Goal: Task Accomplishment & Management: Use online tool/utility

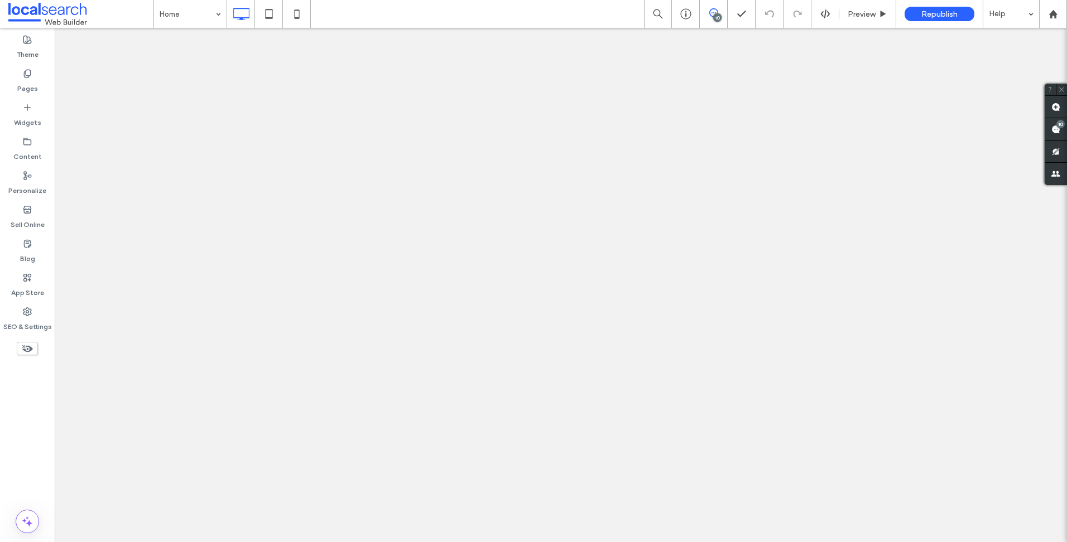
click at [1058, 129] on use at bounding box center [1055, 129] width 9 height 9
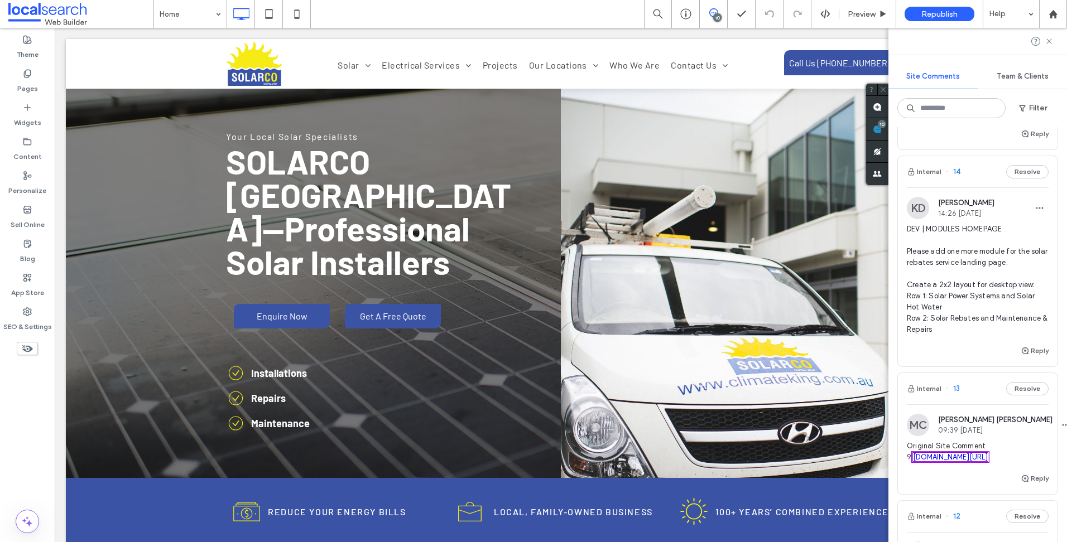
scroll to position [1474, 0]
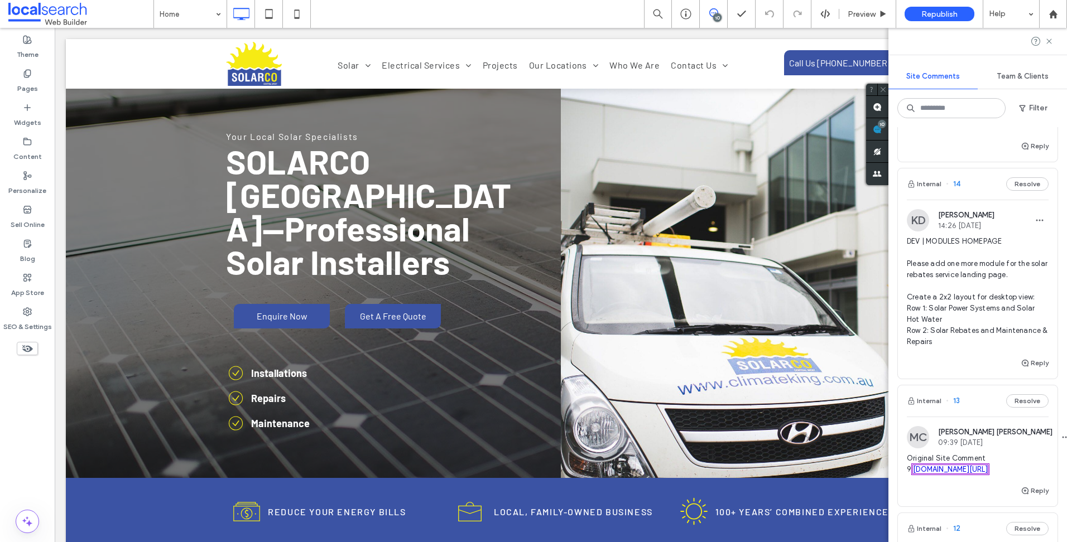
click at [986, 332] on span "DEV | MODULES HOMEPAGE Please add one more module for the solar rebates service…" at bounding box center [977, 292] width 142 height 112
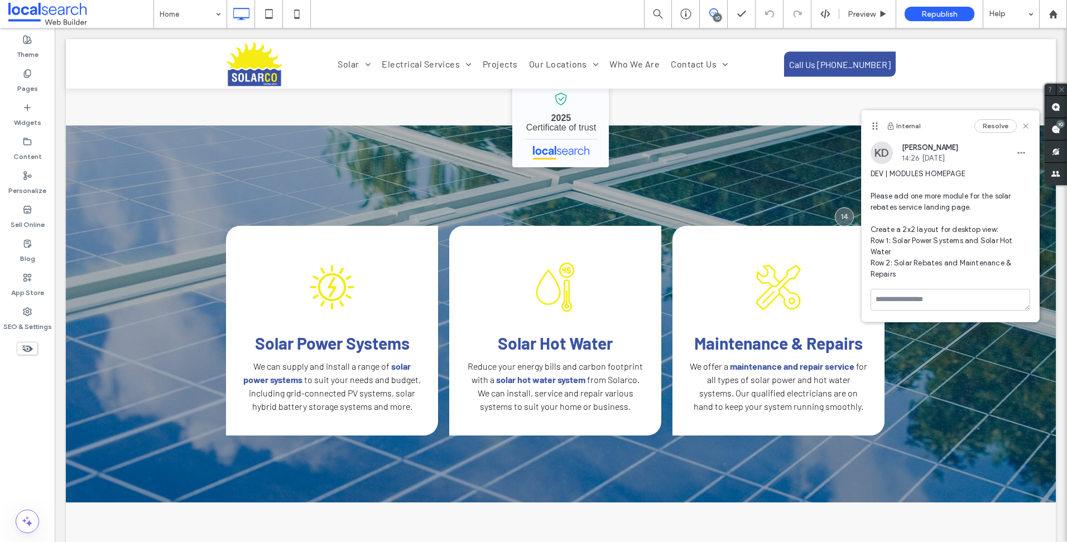
scroll to position [0, 0]
click at [1047, 133] on span at bounding box center [1055, 129] width 22 height 22
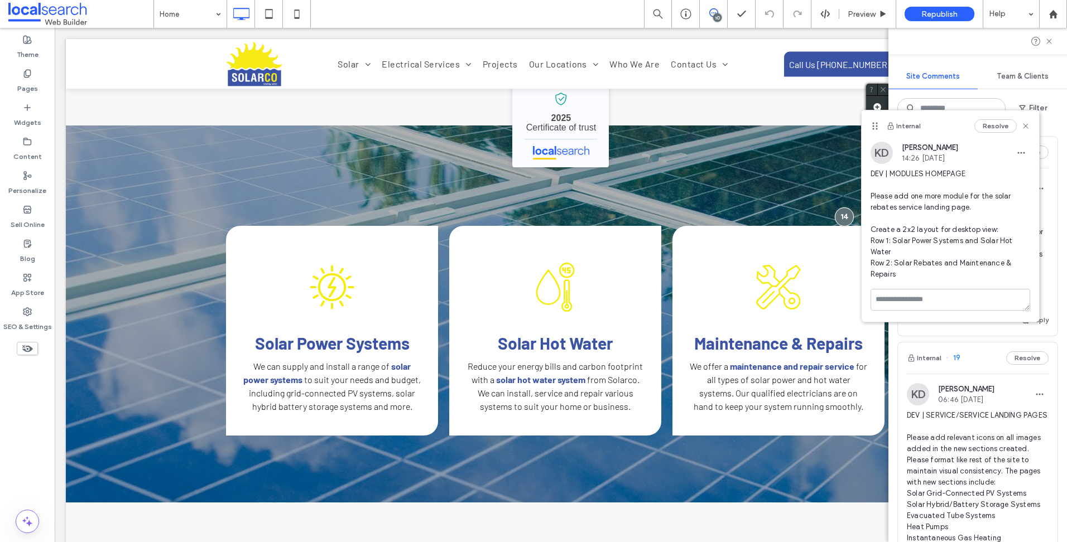
click at [1028, 127] on icon at bounding box center [1025, 126] width 9 height 9
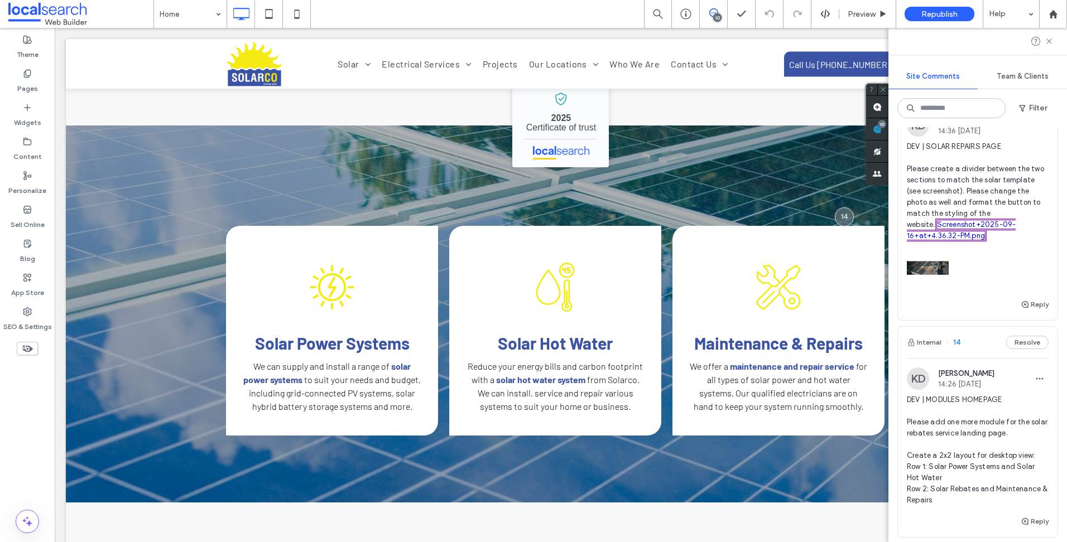
scroll to position [1283, 0]
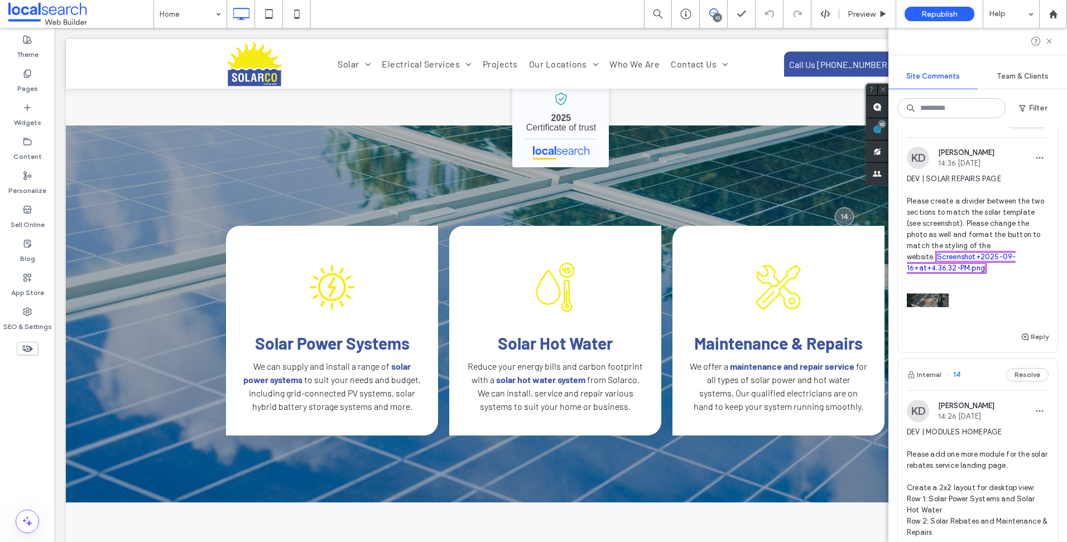
click at [968, 248] on span "DEV | SOLAR REPAIRS PAGE Please create a divider between the two sections to ma…" at bounding box center [977, 223] width 142 height 100
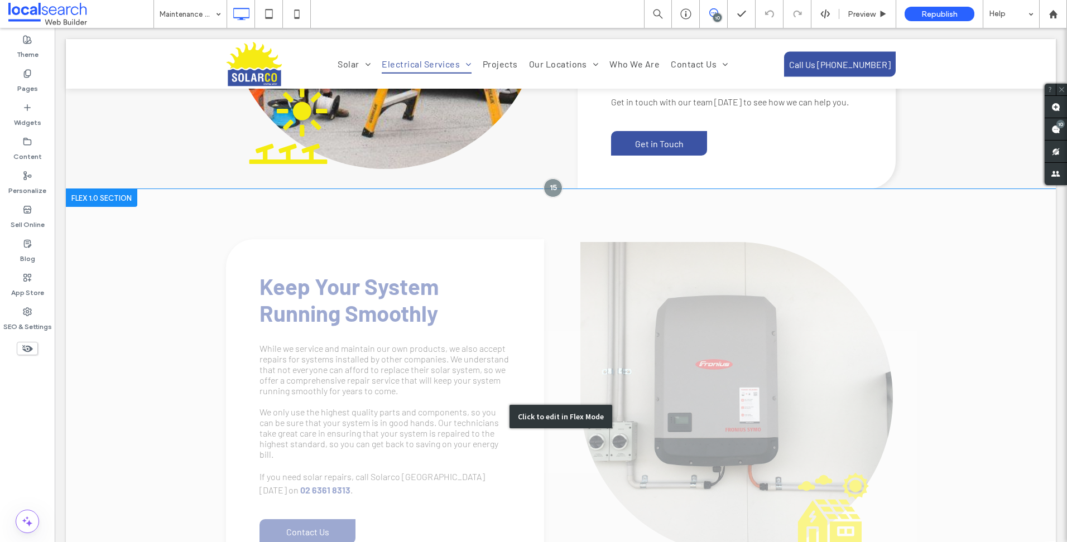
scroll to position [593, 0]
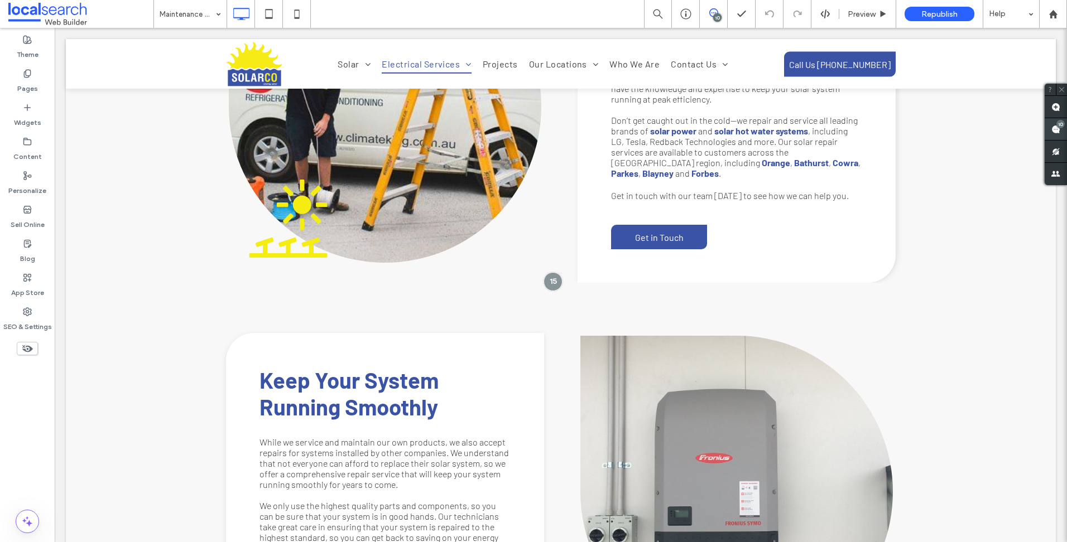
click at [1052, 131] on use at bounding box center [1055, 129] width 9 height 9
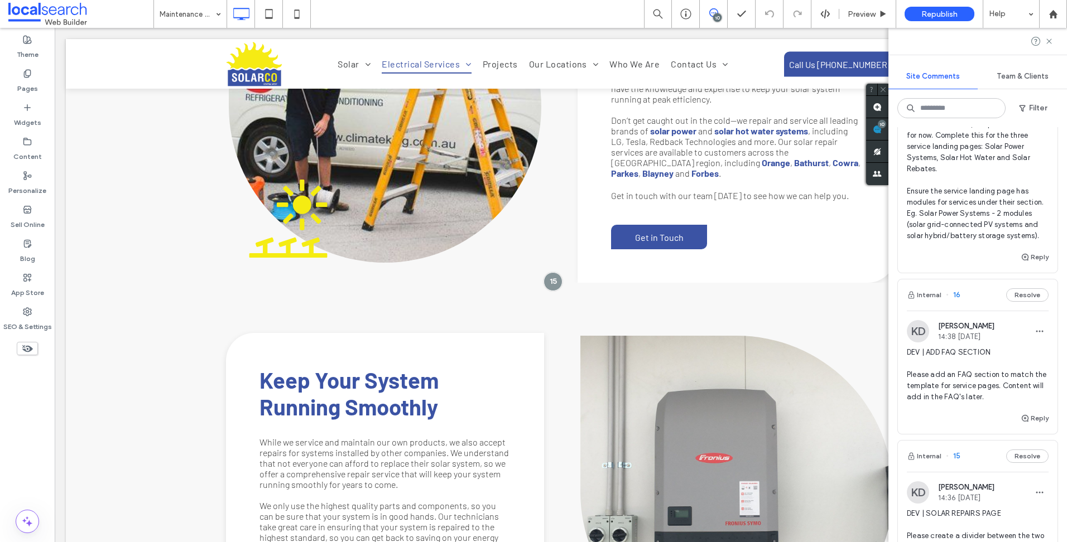
scroll to position [725, 0]
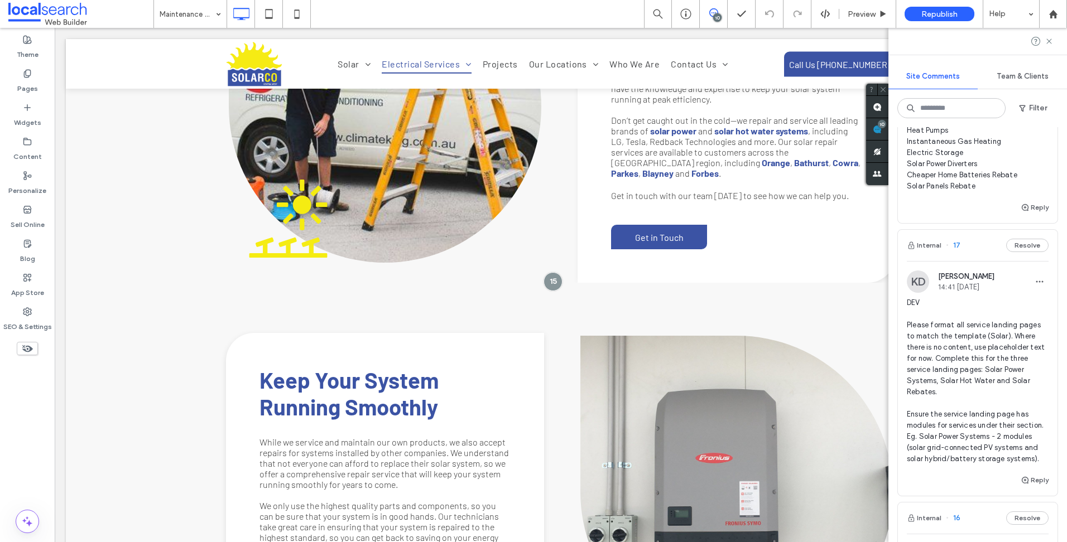
click at [971, 357] on span "DEV Please format all service landing pages to match the template (Solar). Wher…" at bounding box center [977, 380] width 142 height 167
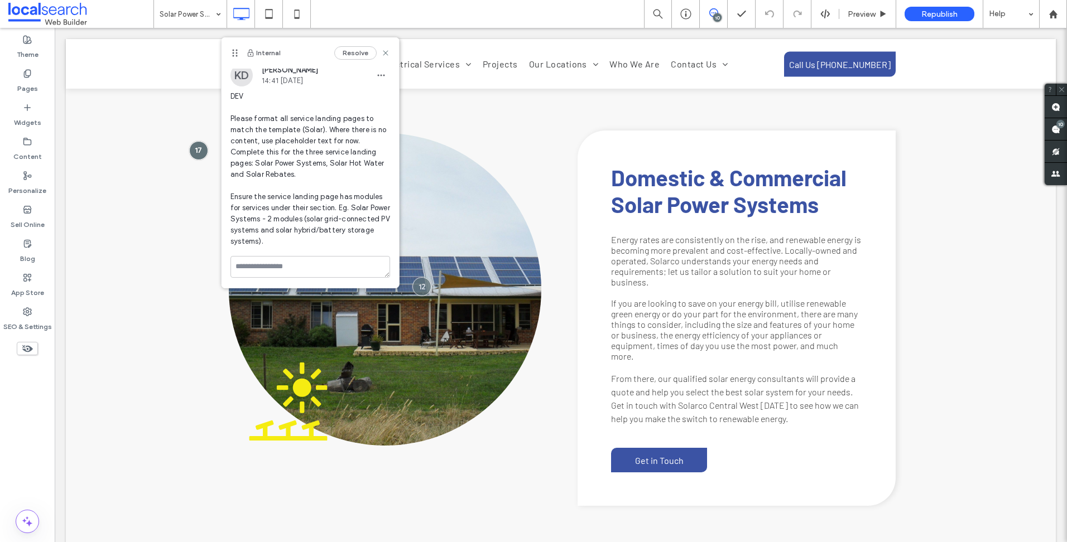
scroll to position [6, 0]
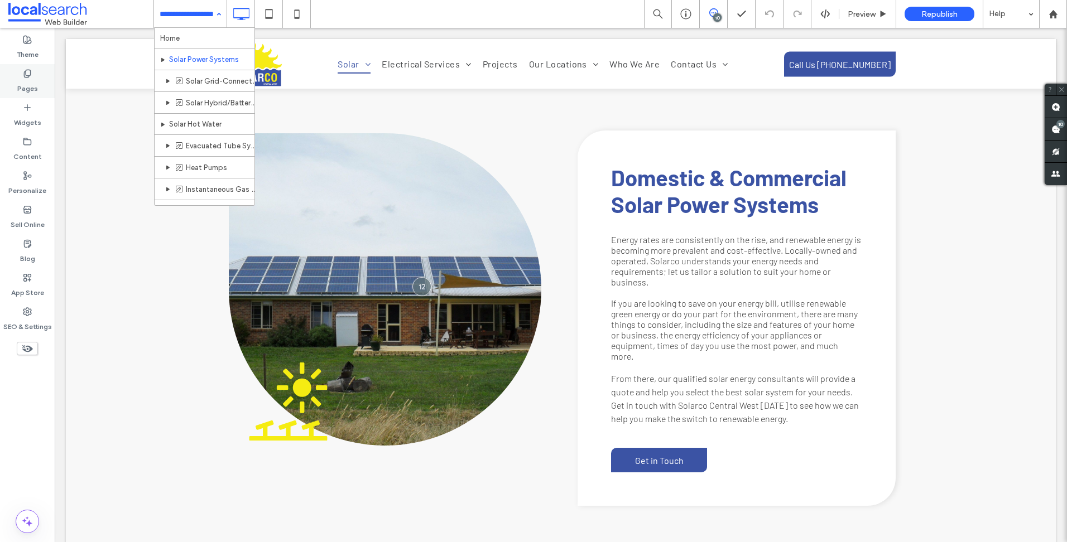
click at [12, 73] on div "Pages" at bounding box center [27, 81] width 55 height 34
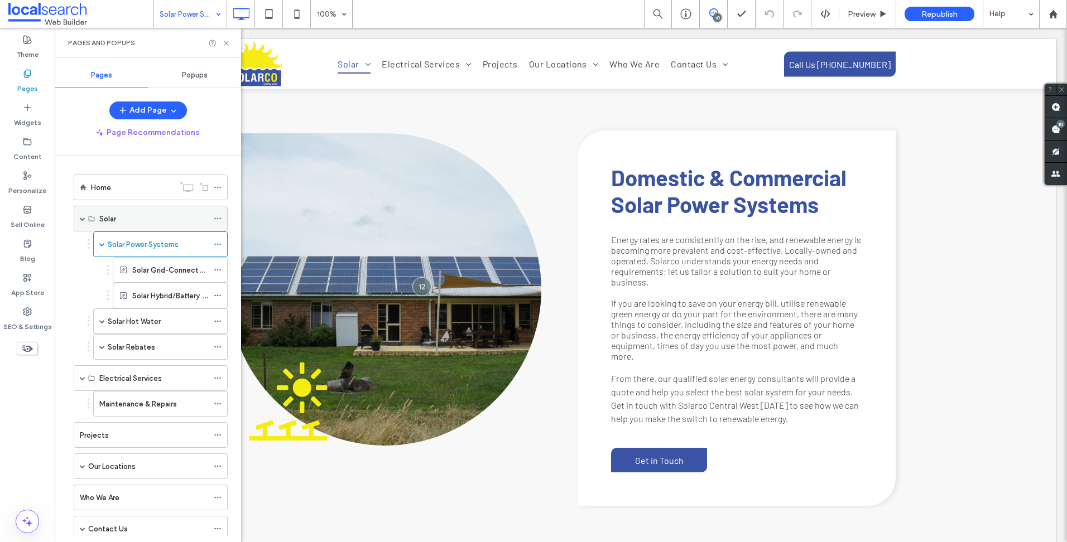
click at [115, 216] on label "Solar" at bounding box center [107, 219] width 17 height 20
drag, startPoint x: 228, startPoint y: 45, endPoint x: 489, endPoint y: 79, distance: 263.8
click at [228, 45] on icon at bounding box center [226, 43] width 8 height 8
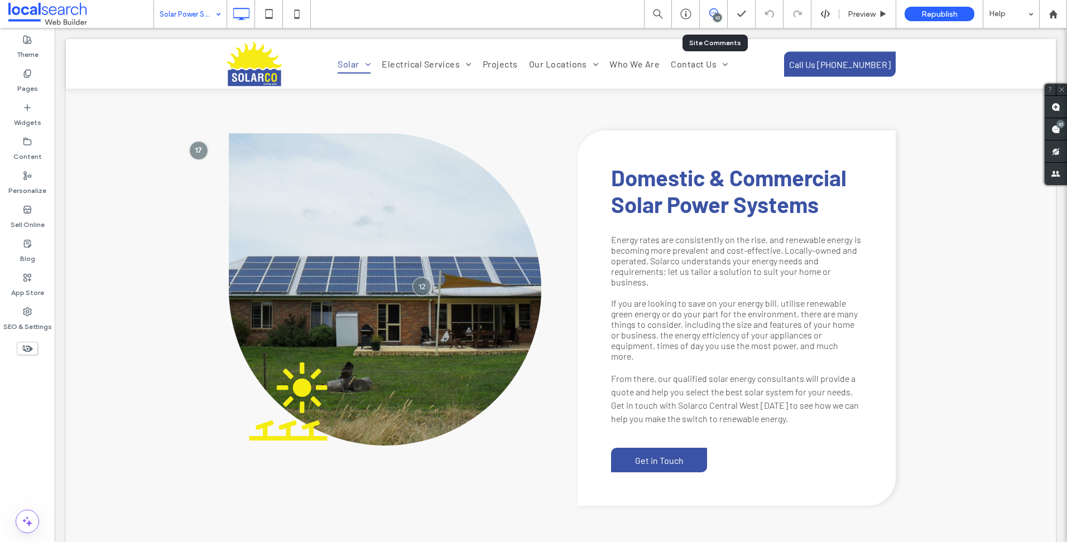
click at [711, 22] on div "10" at bounding box center [714, 14] width 28 height 28
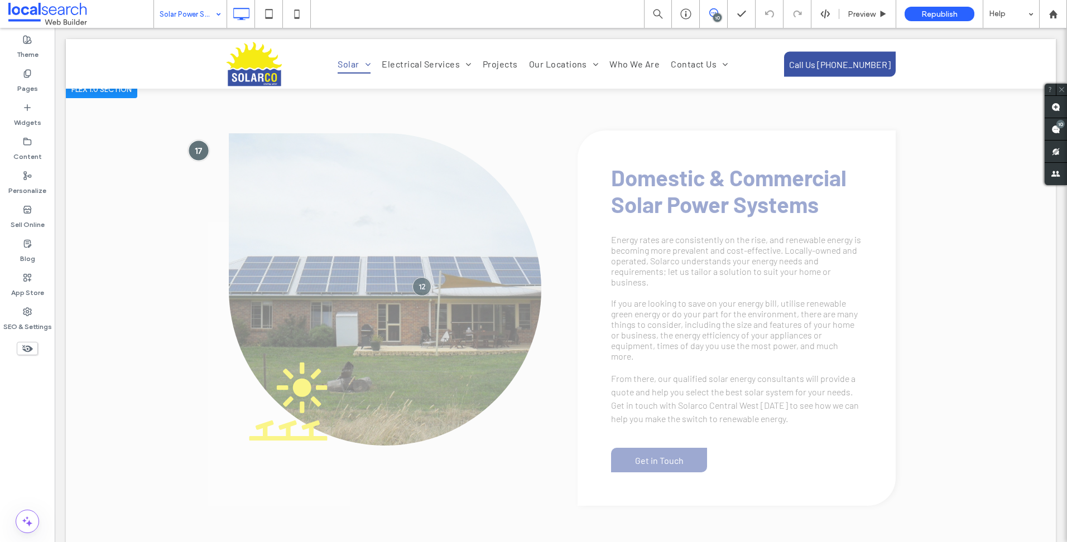
click at [195, 144] on div at bounding box center [198, 150] width 21 height 21
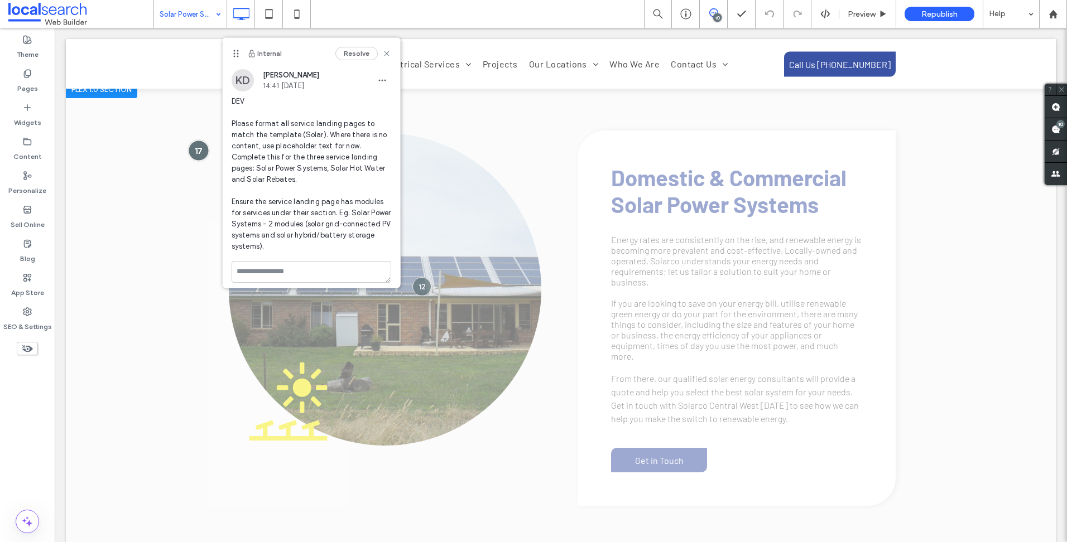
click at [201, 148] on div at bounding box center [198, 150] width 21 height 21
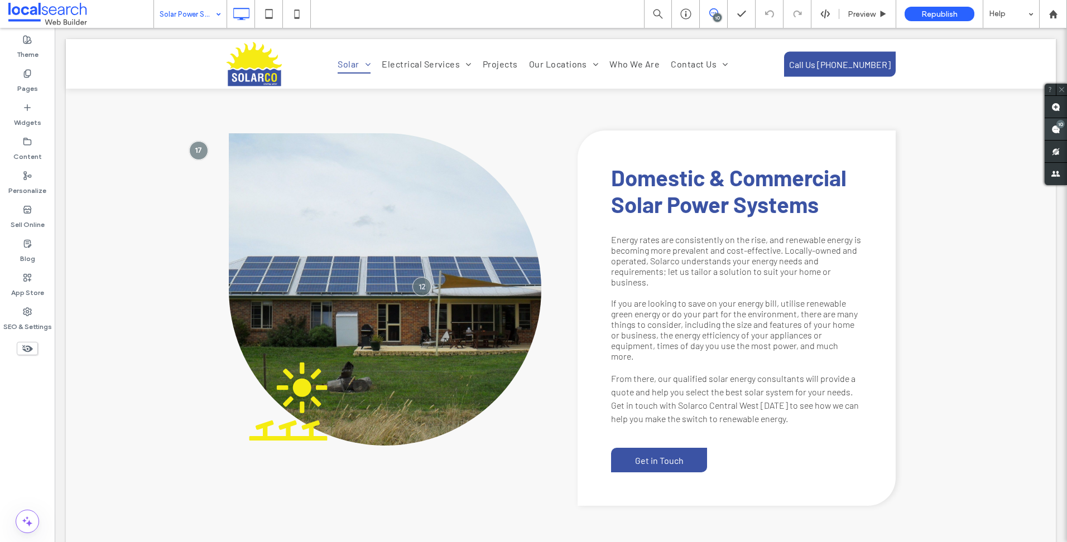
click at [1057, 126] on div "10" at bounding box center [1060, 124] width 8 height 8
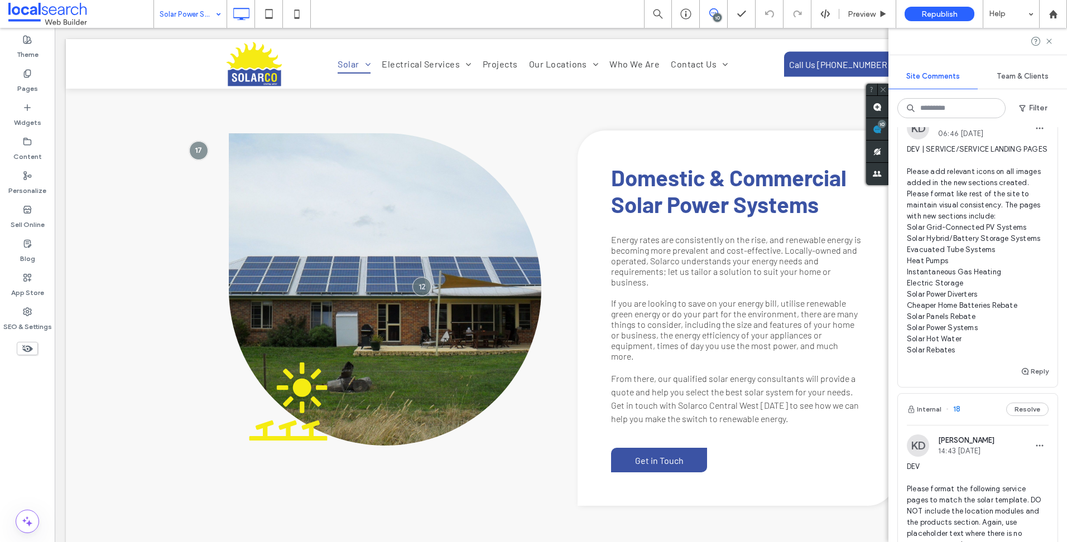
scroll to position [279, 0]
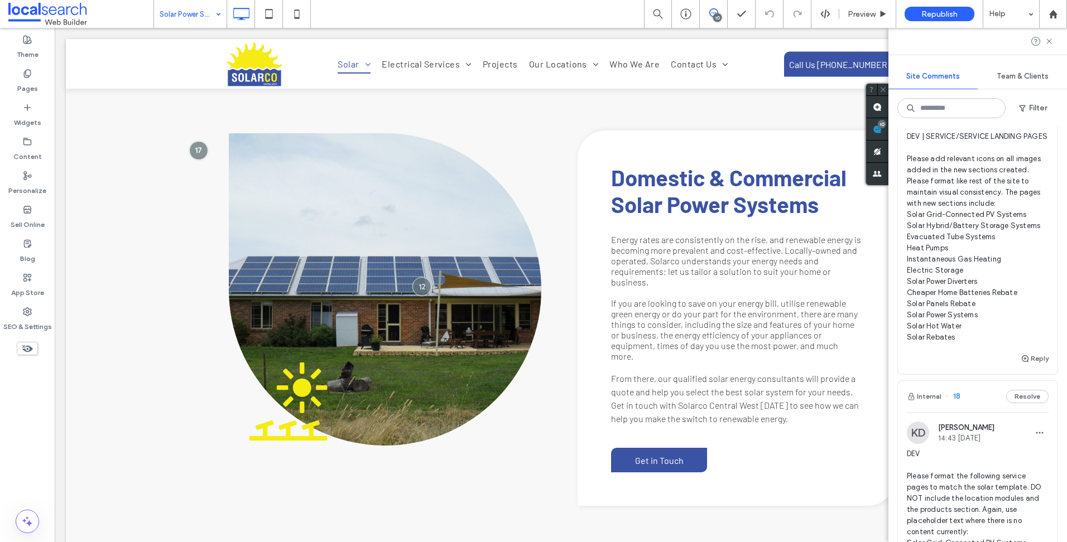
click at [964, 237] on span "DEV | SERVICE/SERVICE LANDING PAGES Please add relevant icons on all images add…" at bounding box center [977, 237] width 142 height 212
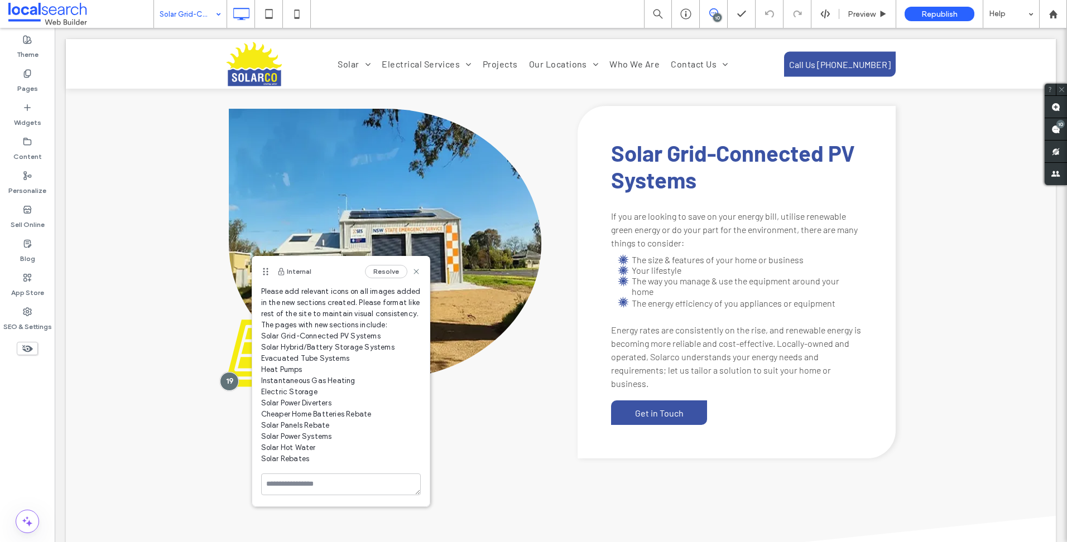
scroll to position [6, 0]
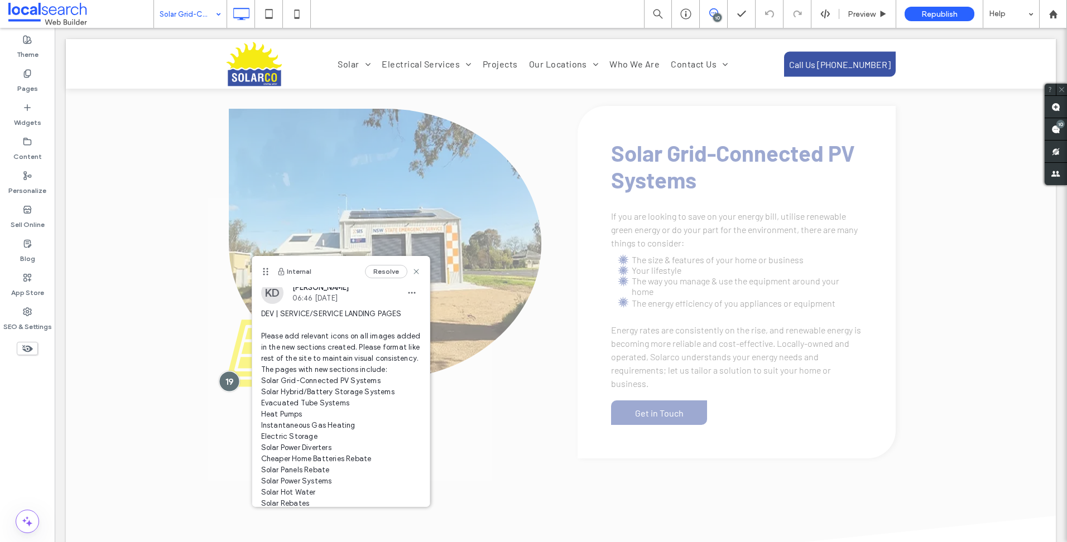
click at [220, 377] on div at bounding box center [229, 381] width 21 height 21
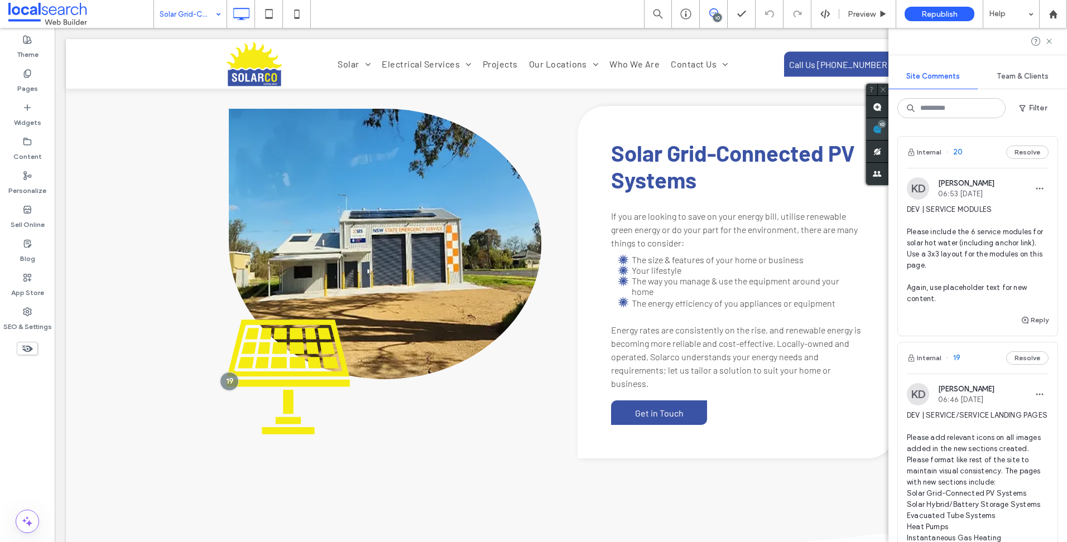
click at [888, 129] on span at bounding box center [877, 129] width 22 height 22
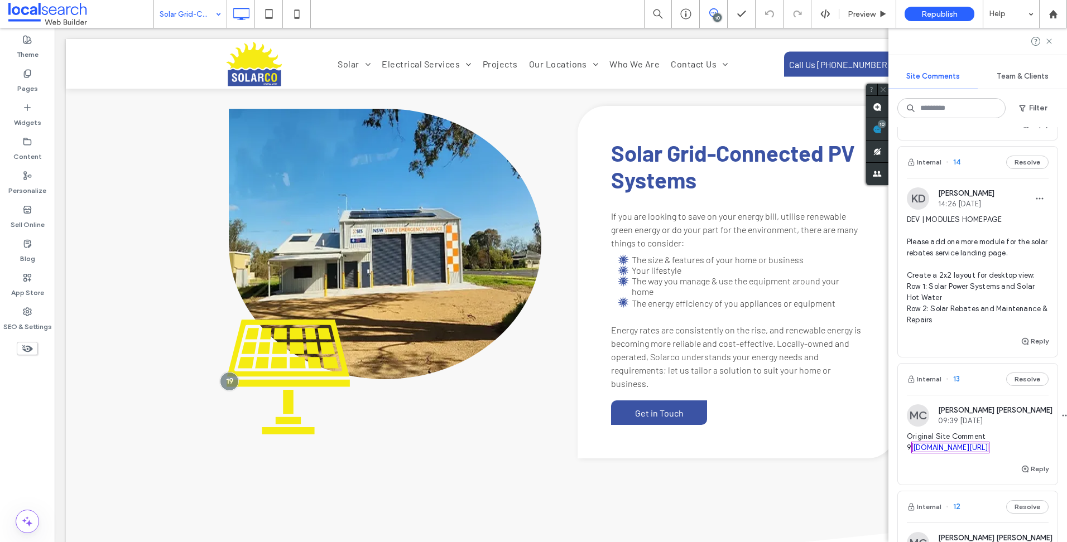
scroll to position [1506, 0]
